Goal: Information Seeking & Learning: Learn about a topic

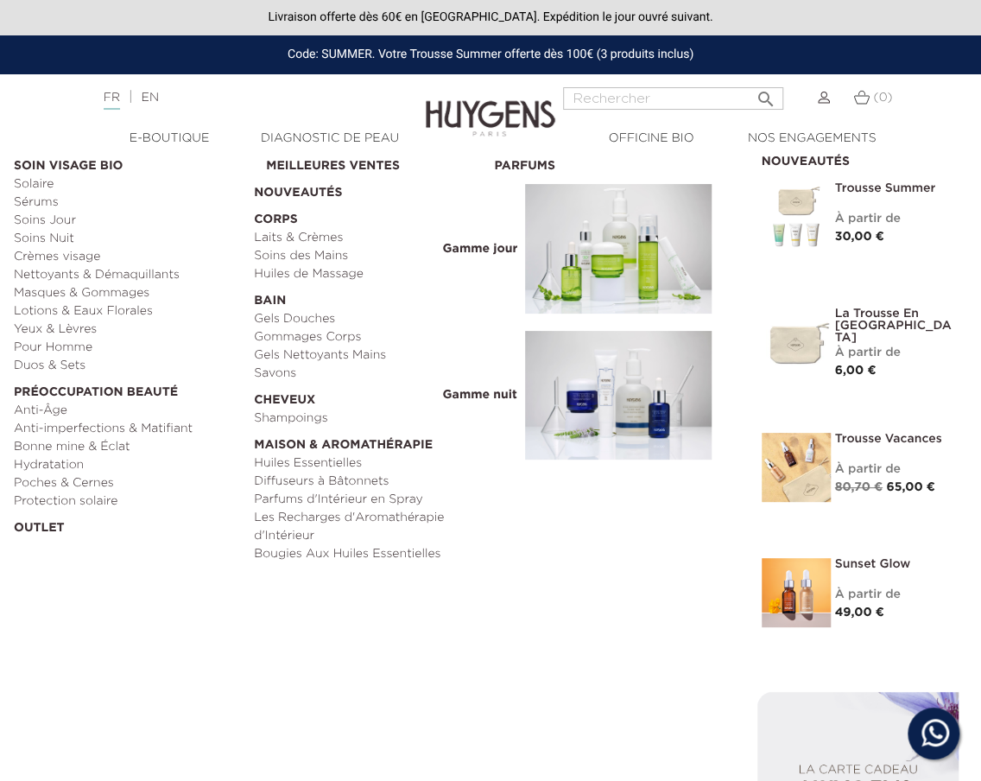
click at [599, 270] on img at bounding box center [618, 249] width 187 height 130
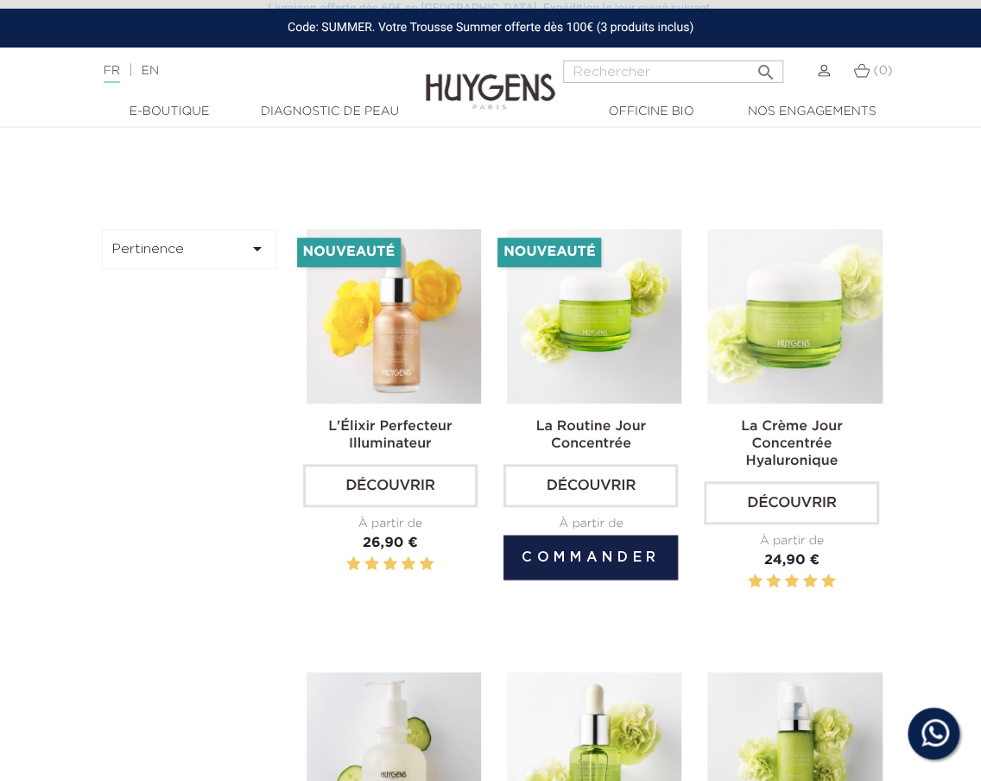
scroll to position [517, 0]
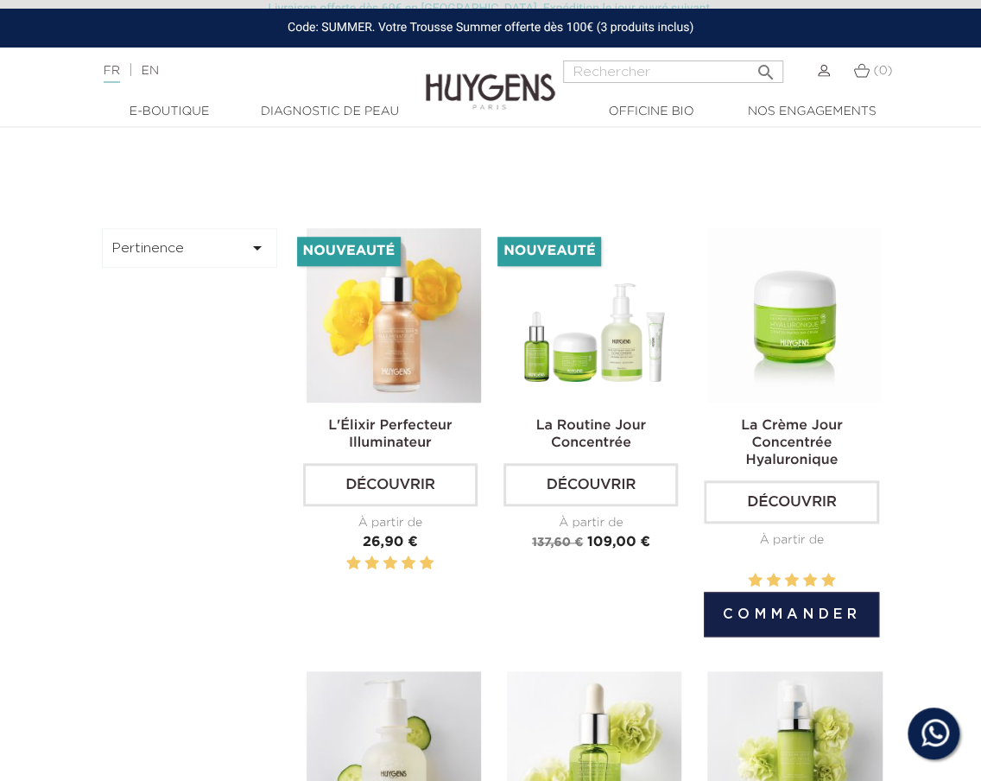
click at [852, 362] on img at bounding box center [795, 315] width 175 height 175
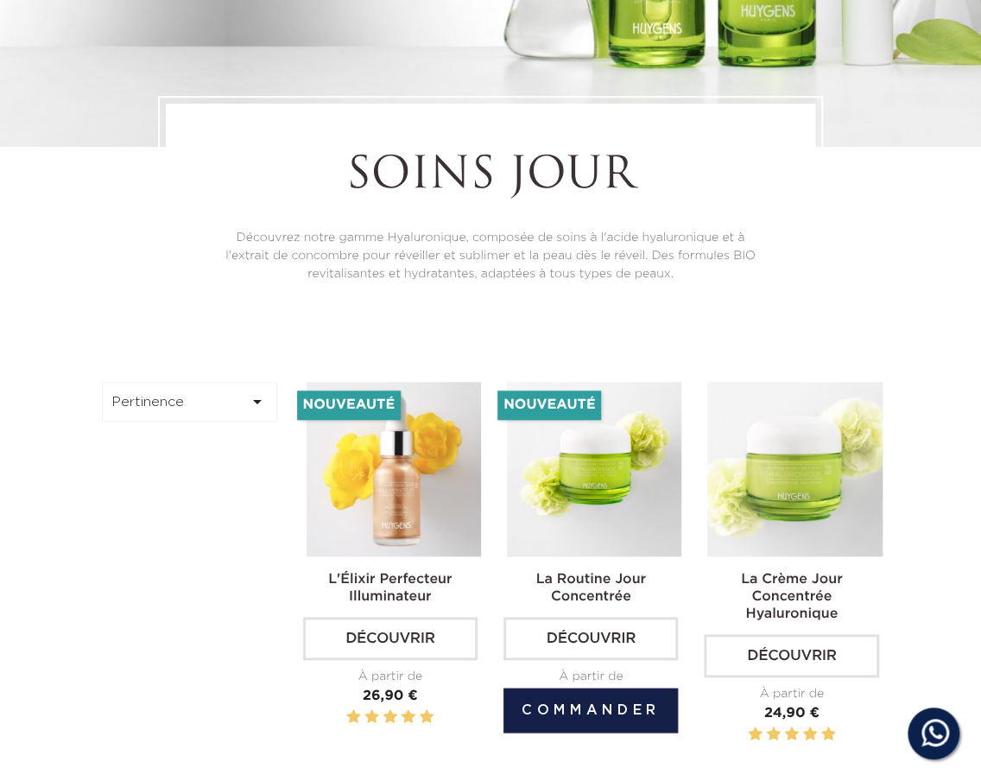
click at [619, 460] on img at bounding box center [594, 469] width 175 height 175
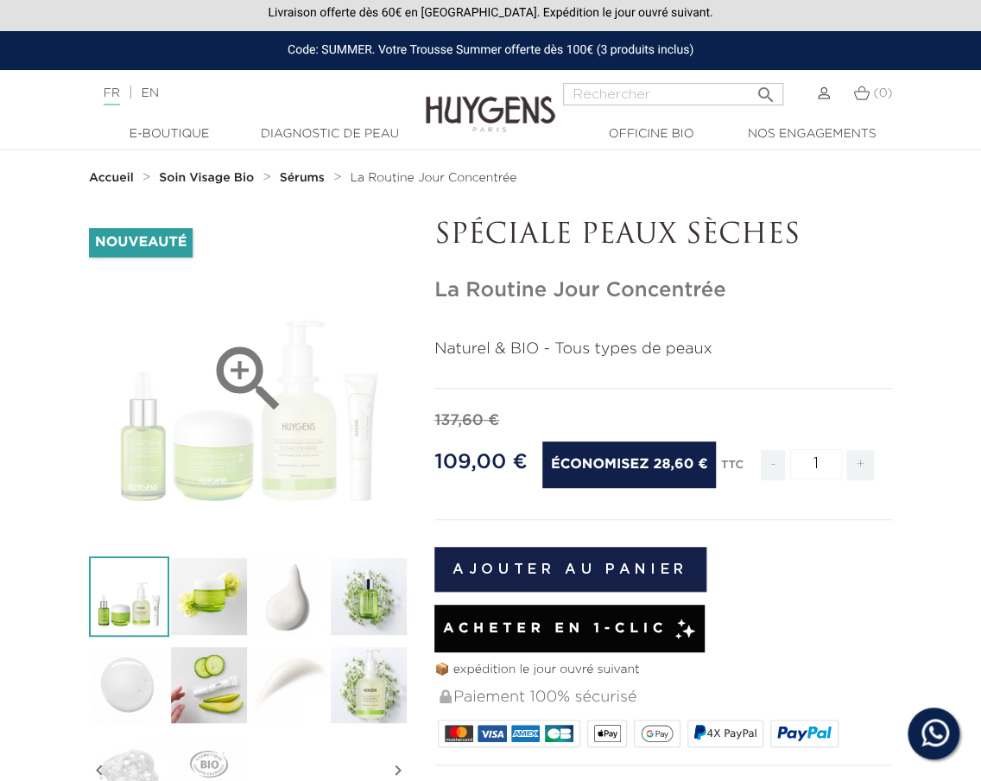
scroll to position [40, 0]
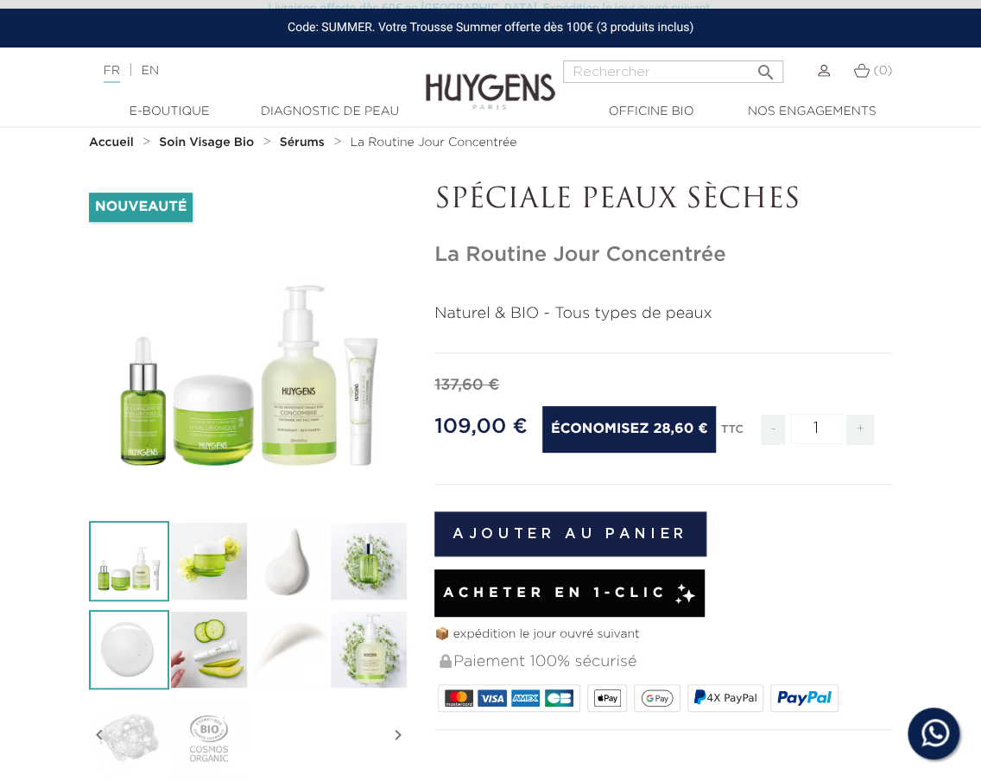
click at [129, 663] on img at bounding box center [129, 650] width 80 height 80
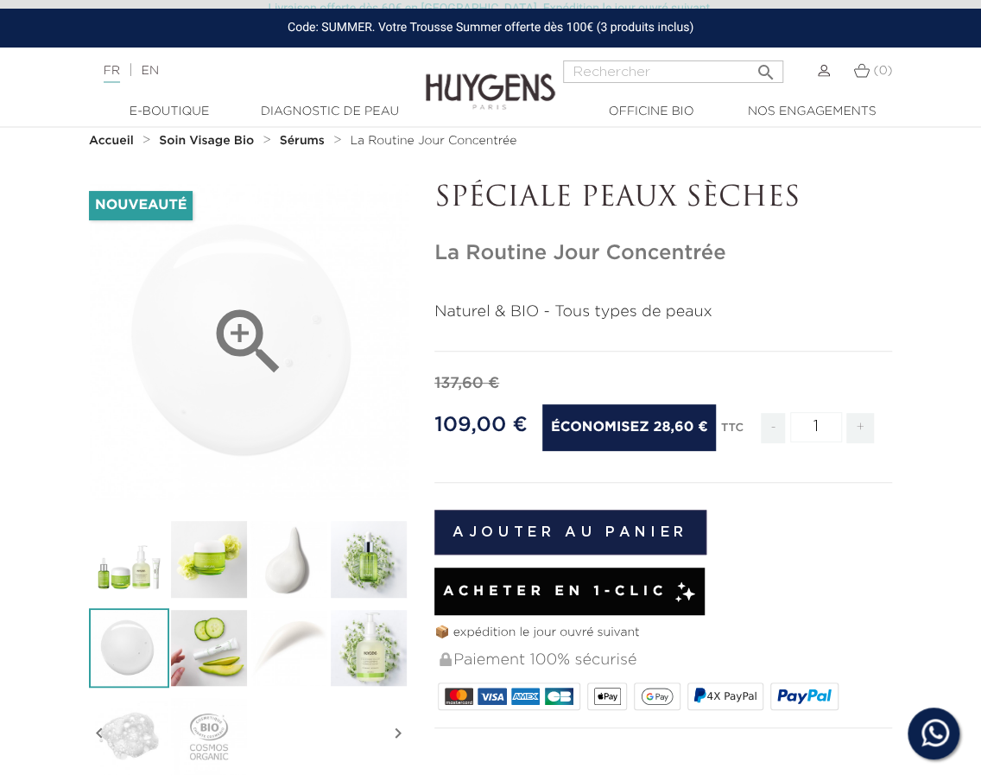
scroll to position [43, 0]
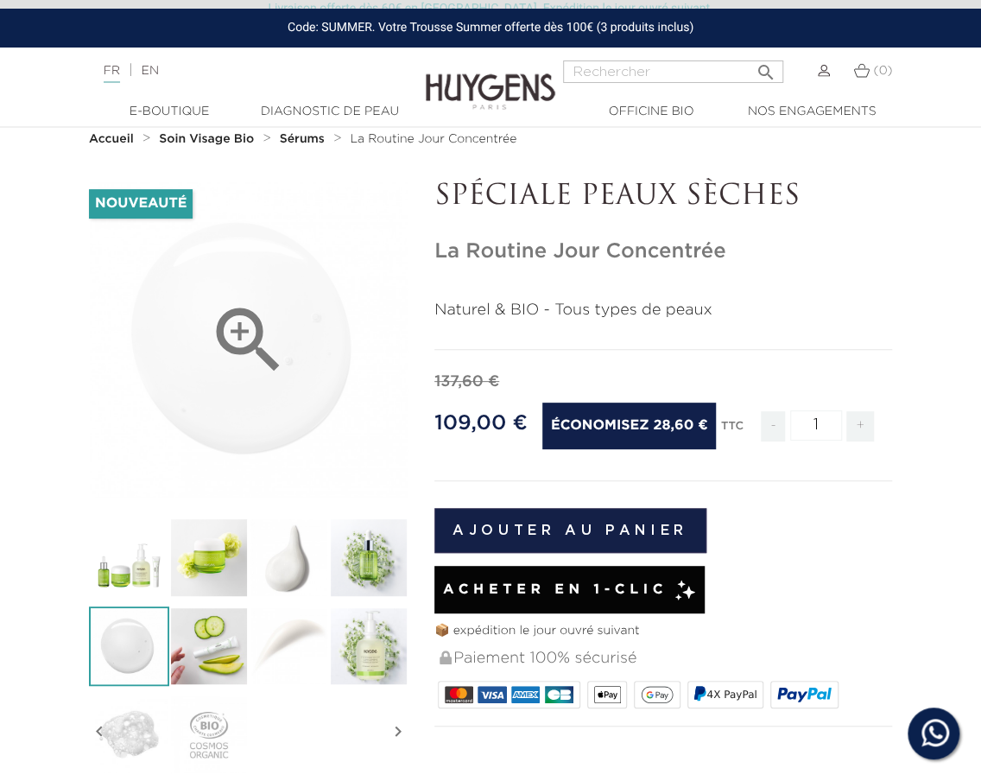
click at [280, 400] on div "" at bounding box center [249, 341] width 320 height 320
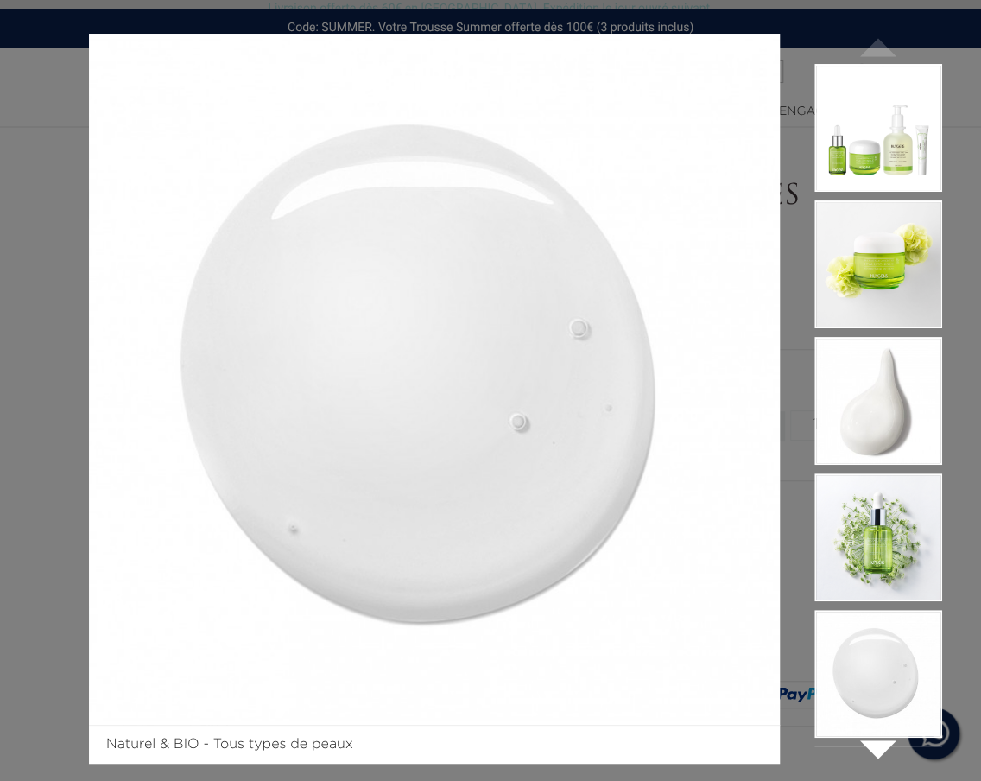
scroll to position [3, 0]
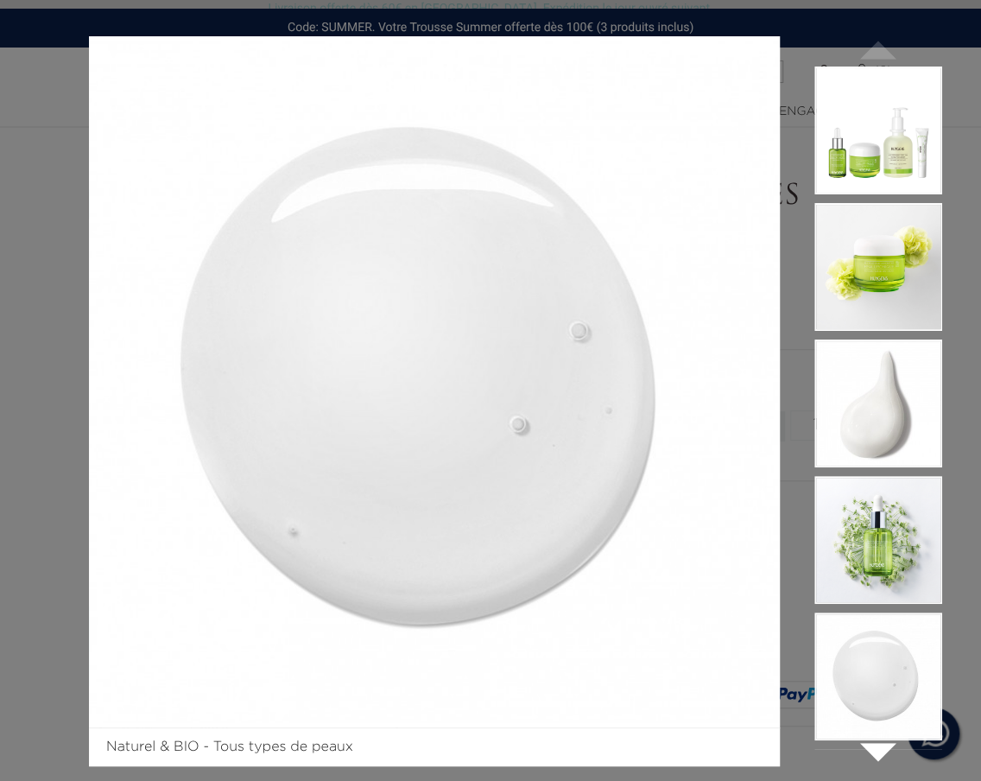
click at [946, 41] on div "Naturel & BIO - Tous types de peaux  " at bounding box center [490, 390] width 981 height 781
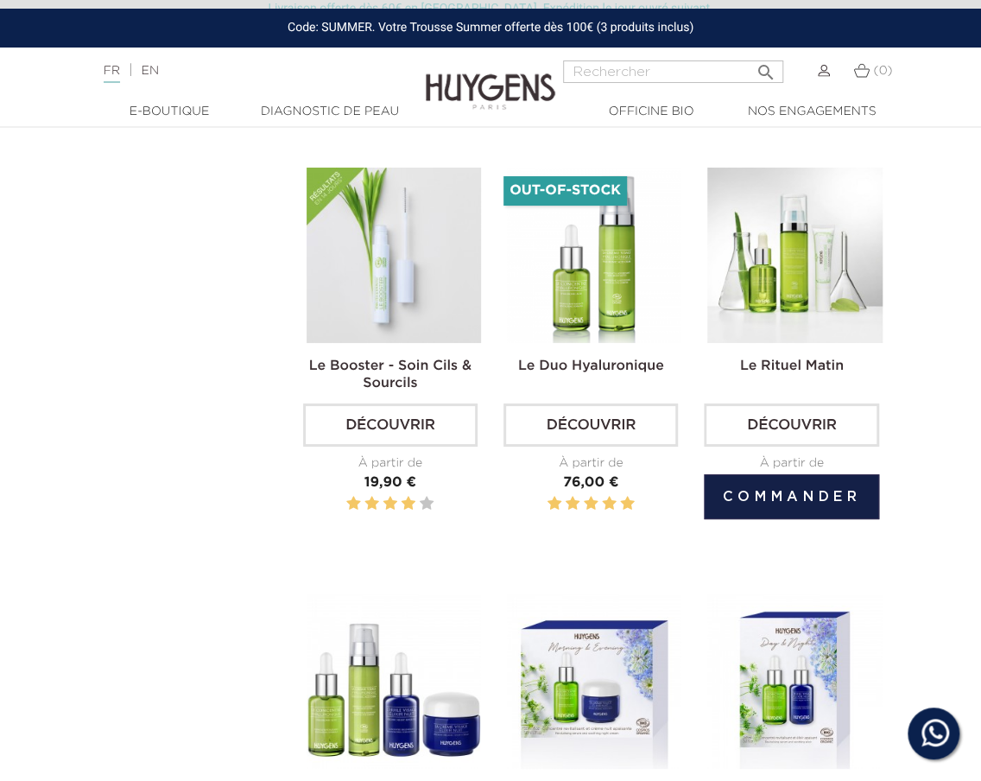
scroll to position [2727, 0]
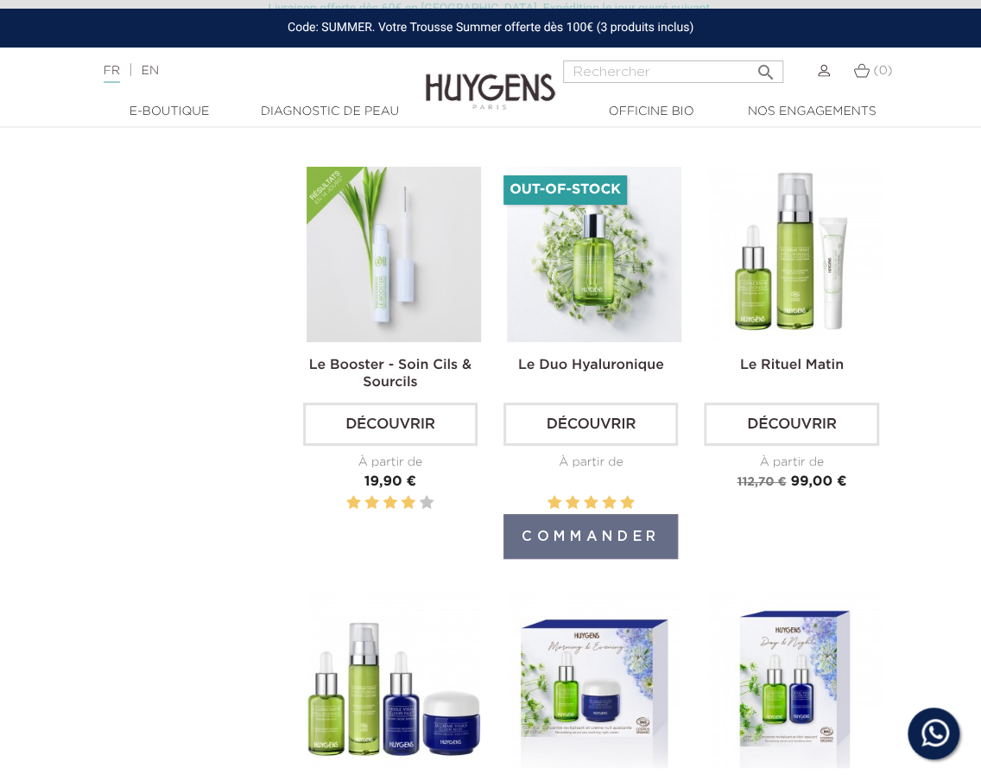
click at [565, 259] on img at bounding box center [594, 254] width 175 height 175
